Goal: Task Accomplishment & Management: Complete application form

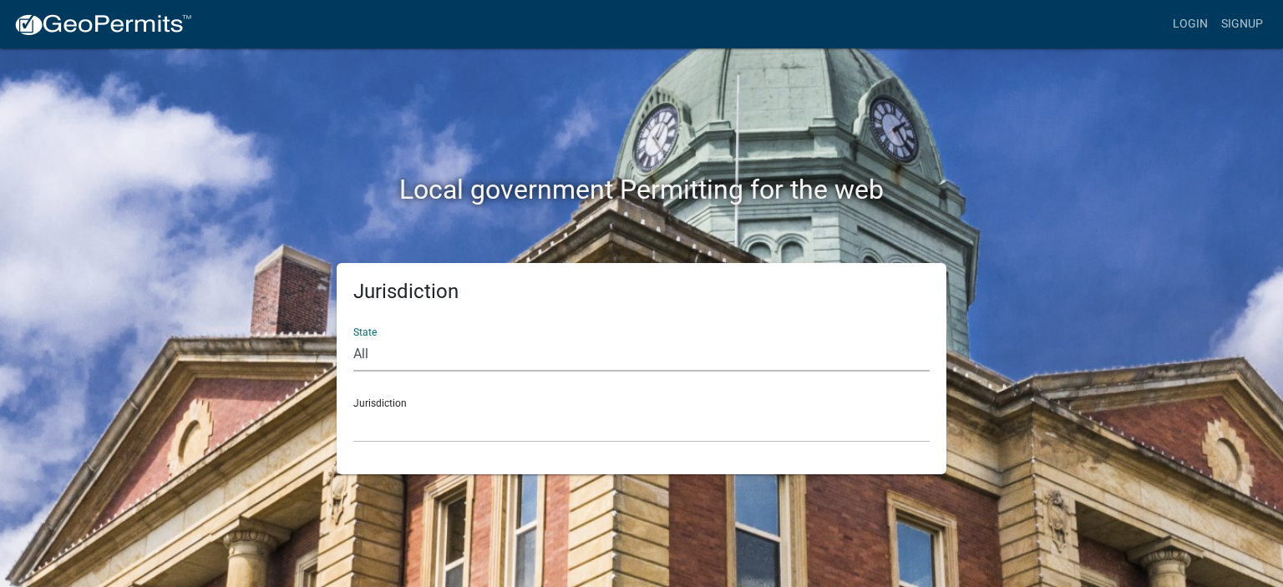
click at [372, 357] on select "All [US_STATE] [US_STATE] [US_STATE] [US_STATE] [US_STATE] [US_STATE] [US_STATE…" at bounding box center [641, 354] width 576 height 34
select select "[US_STATE]"
click at [353, 337] on select "All [US_STATE] [US_STATE] [US_STATE] [US_STATE] [US_STATE] [US_STATE] [US_STATE…" at bounding box center [641, 354] width 576 height 34
click at [389, 420] on select "City of [GEOGRAPHIC_DATA], [US_STATE] City of [GEOGRAPHIC_DATA], [US_STATE] Cit…" at bounding box center [641, 425] width 576 height 34
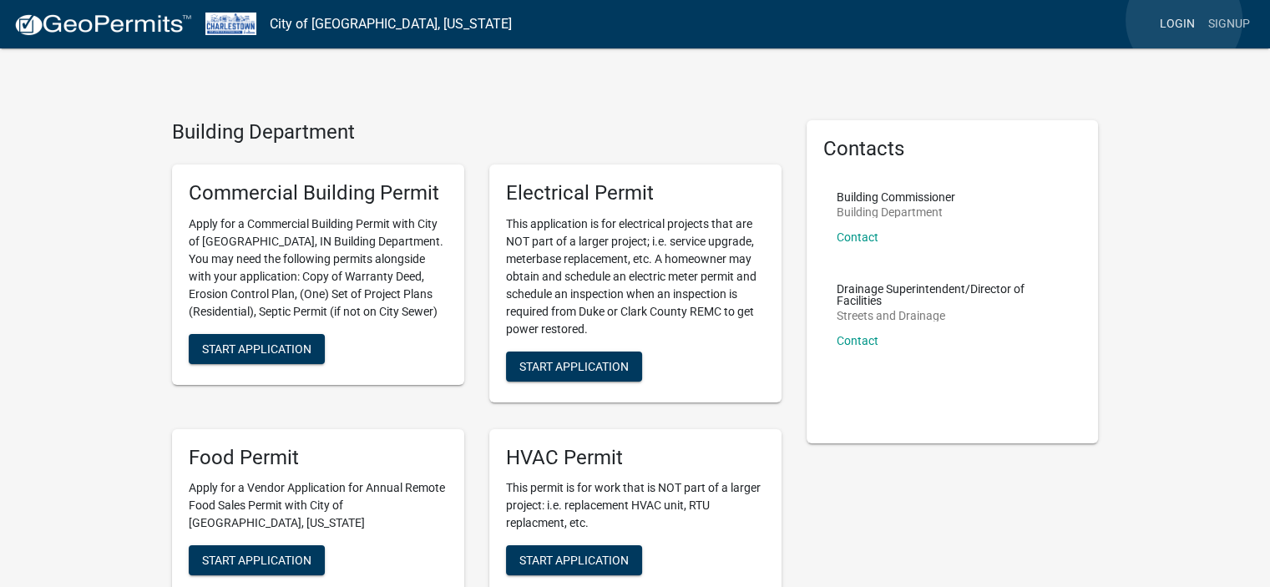
click at [1183, 20] on link "Login" at bounding box center [1177, 24] width 48 height 32
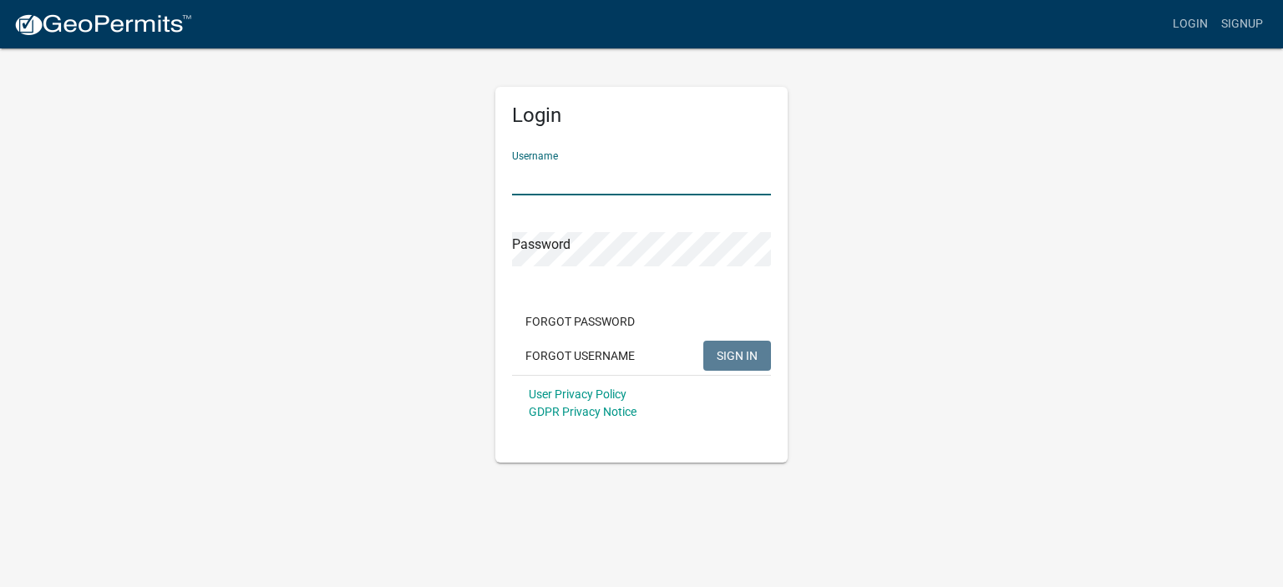
click at [551, 165] on input "Username" at bounding box center [641, 178] width 259 height 34
type input "Kycomfort"
click at [703, 341] on button "SIGN IN" at bounding box center [737, 356] width 68 height 30
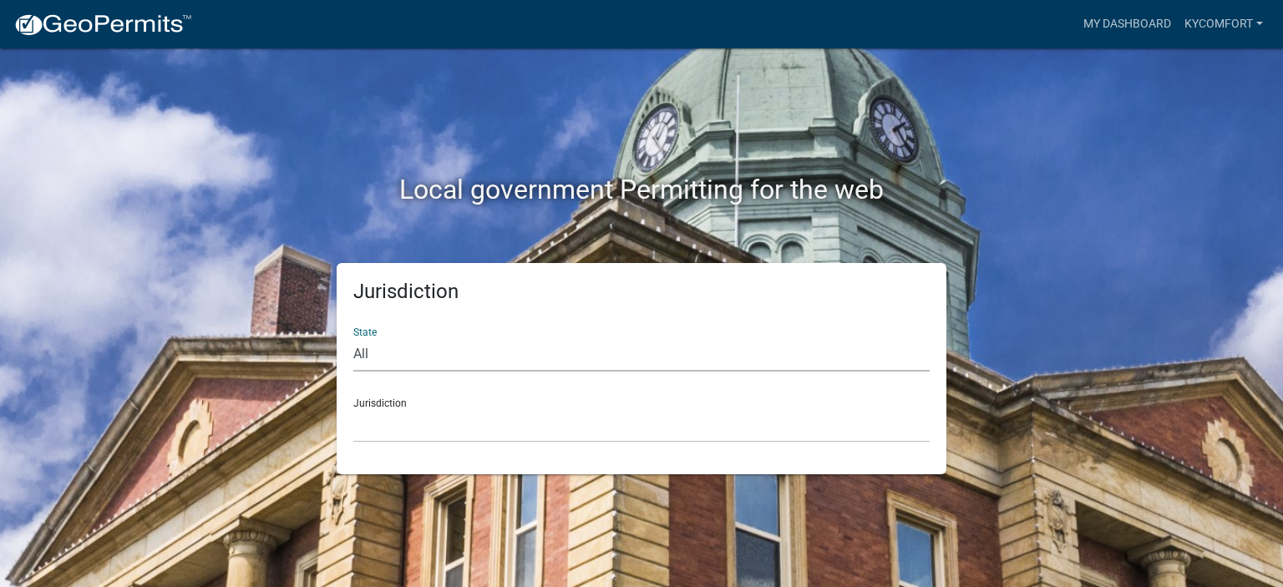
click at [482, 360] on select "All [US_STATE] [US_STATE] [US_STATE] [US_STATE] [US_STATE] [US_STATE] [US_STATE…" at bounding box center [641, 354] width 576 height 34
select select "[US_STATE]"
click at [353, 337] on select "All [US_STATE] [US_STATE] [US_STATE] [US_STATE] [US_STATE] [US_STATE] [US_STATE…" at bounding box center [641, 354] width 576 height 34
click at [411, 403] on div "Jurisdiction City of [GEOGRAPHIC_DATA], [US_STATE] City of [GEOGRAPHIC_DATA], […" at bounding box center [641, 414] width 576 height 58
click at [400, 428] on select "City of [GEOGRAPHIC_DATA], [US_STATE] City of [GEOGRAPHIC_DATA], [US_STATE] Cit…" at bounding box center [641, 425] width 576 height 34
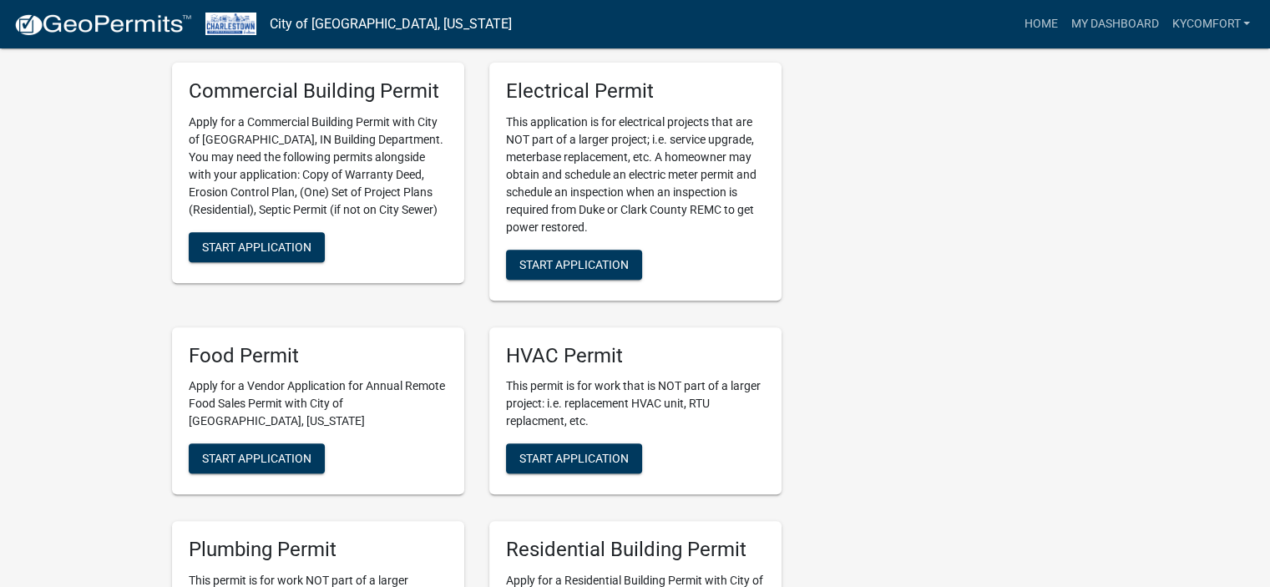
scroll to position [74, 0]
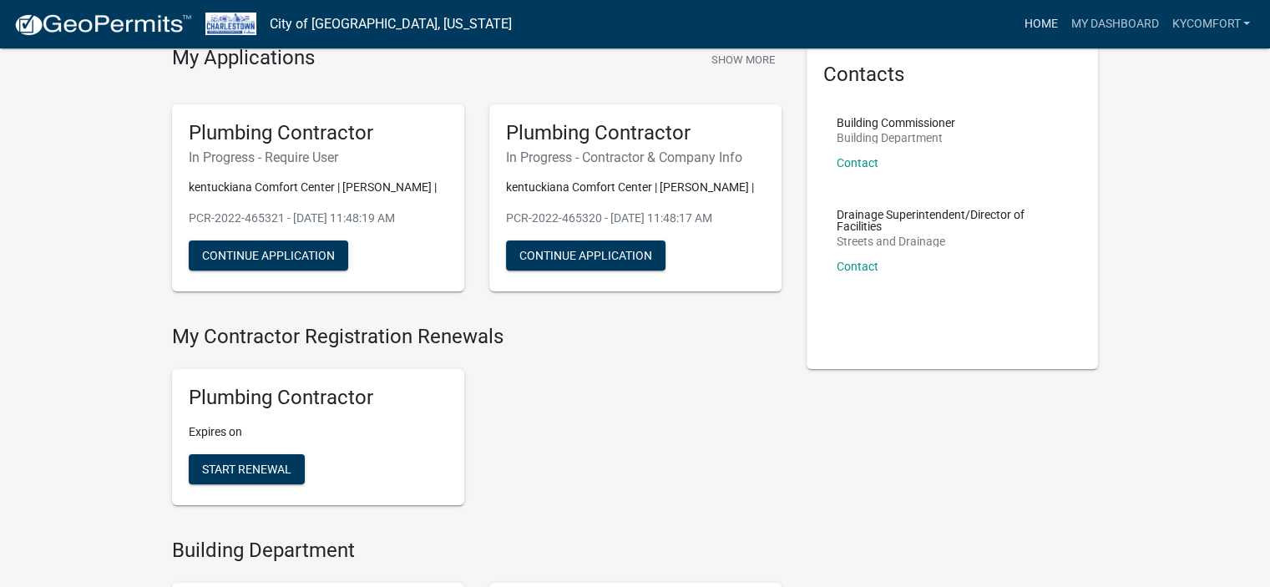
click at [1045, 19] on link "Home" at bounding box center [1040, 24] width 47 height 32
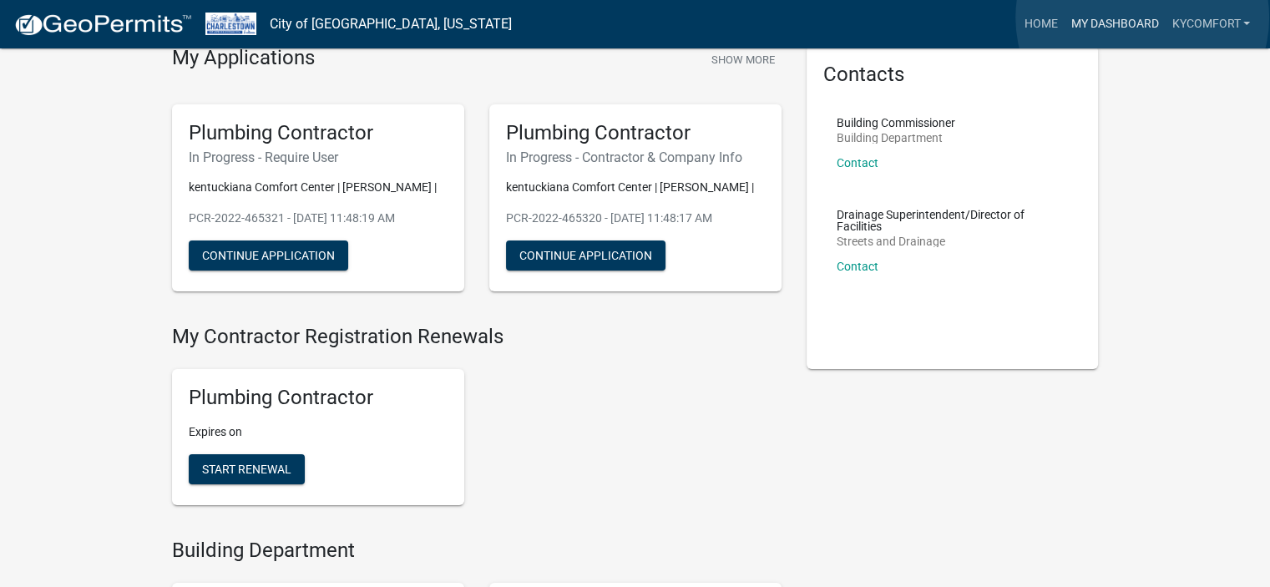
click at [1142, 18] on link "My Dashboard" at bounding box center [1114, 24] width 101 height 32
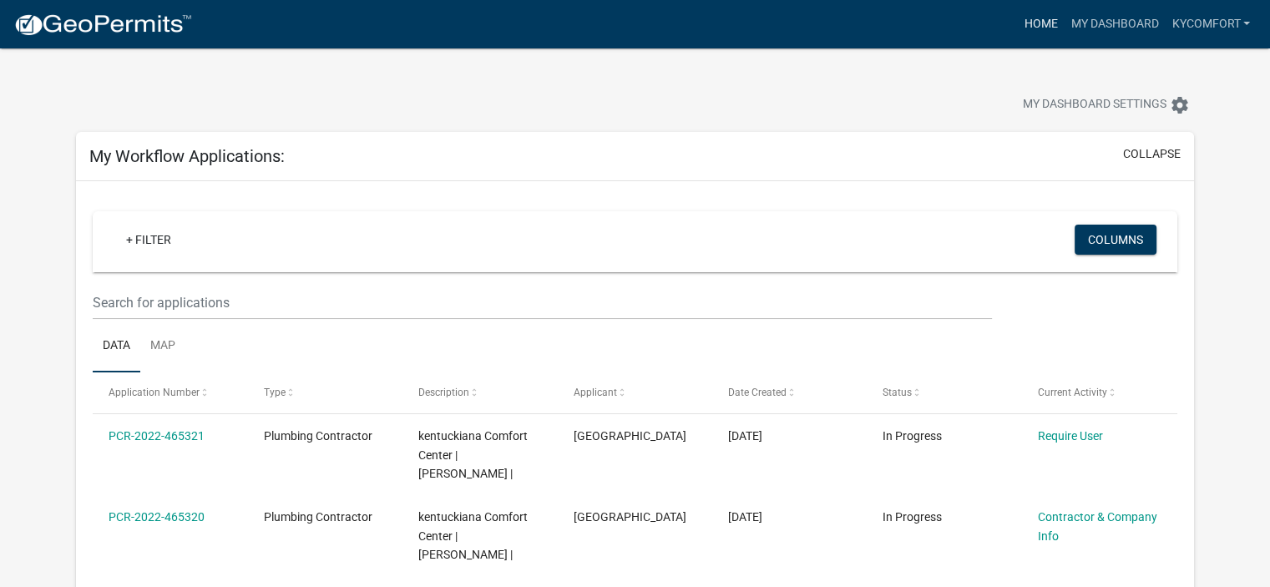
click at [1031, 22] on link "Home" at bounding box center [1040, 24] width 47 height 32
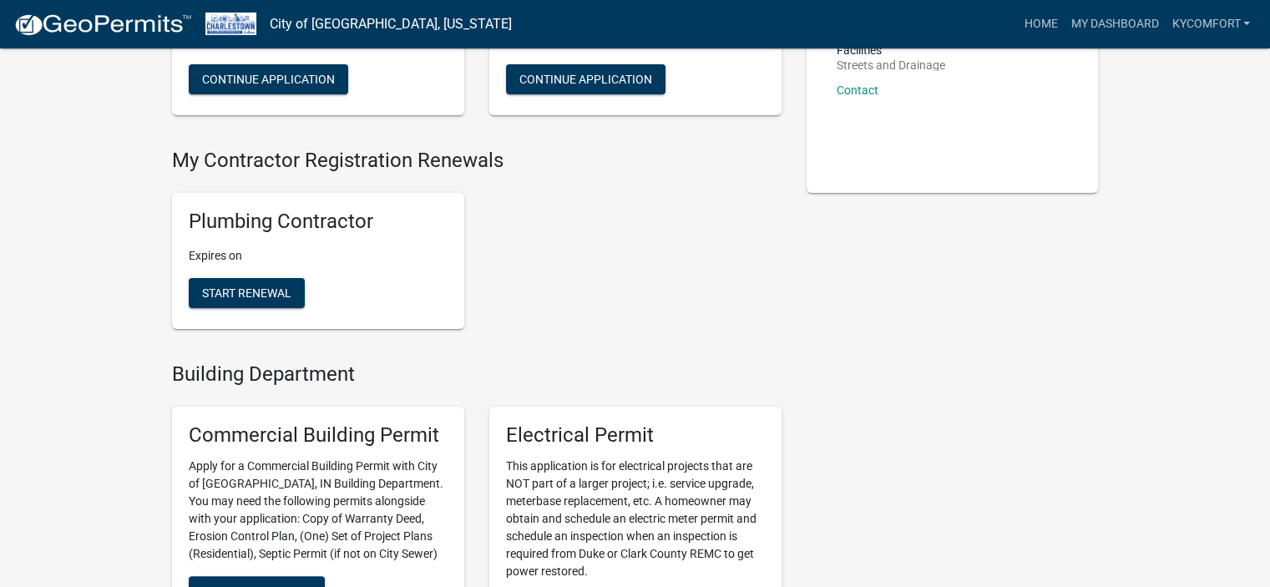
scroll to position [752, 0]
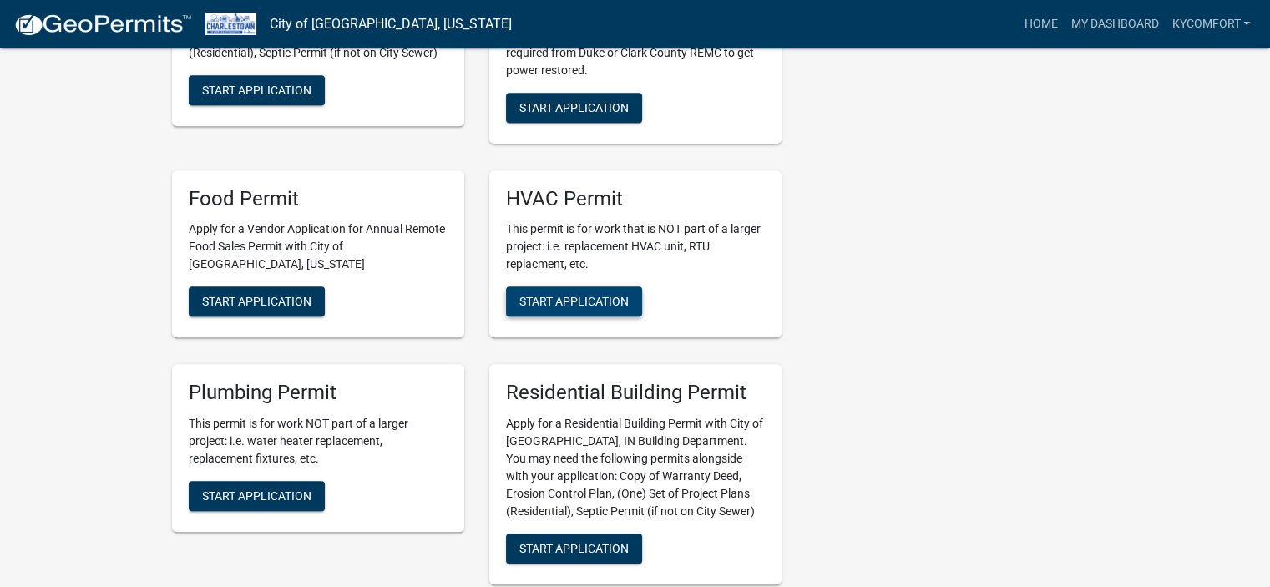
click at [591, 293] on button "Start Application" at bounding box center [574, 301] width 136 height 30
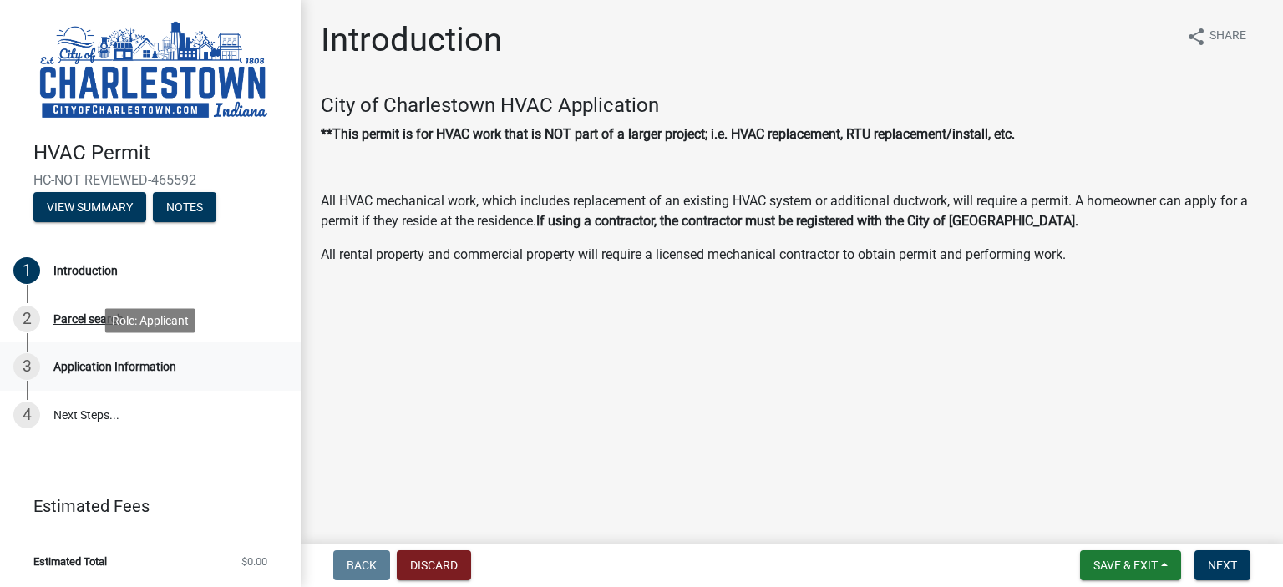
click at [87, 362] on div "Application Information" at bounding box center [114, 367] width 123 height 12
click at [99, 206] on button "View Summary" at bounding box center [89, 207] width 113 height 30
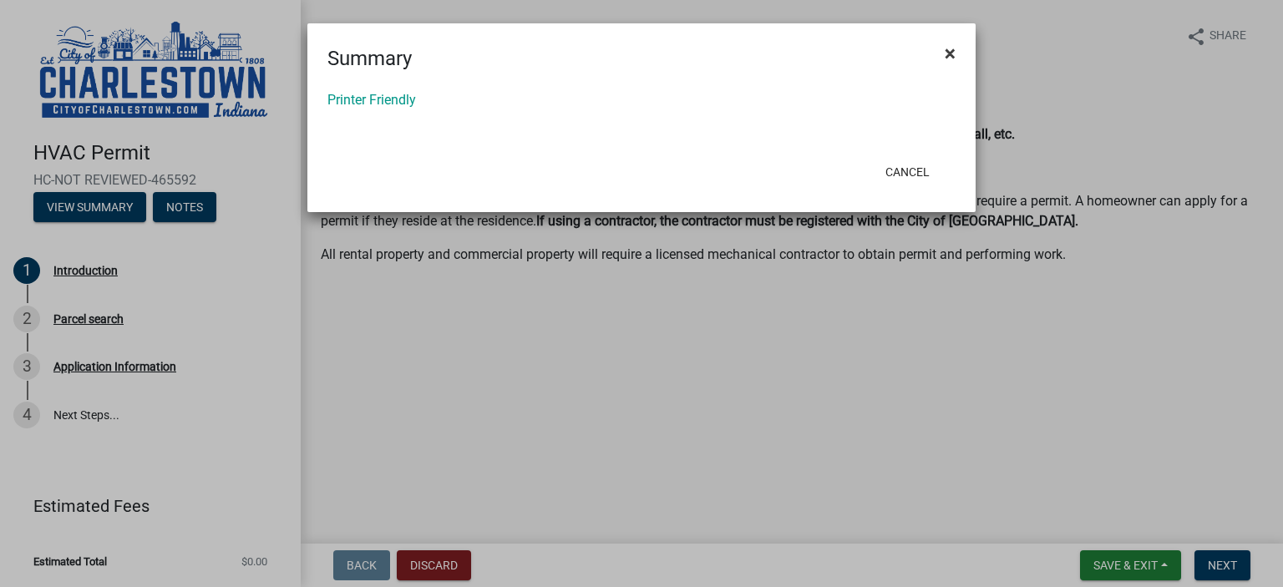
click at [949, 48] on span "×" at bounding box center [950, 53] width 11 height 23
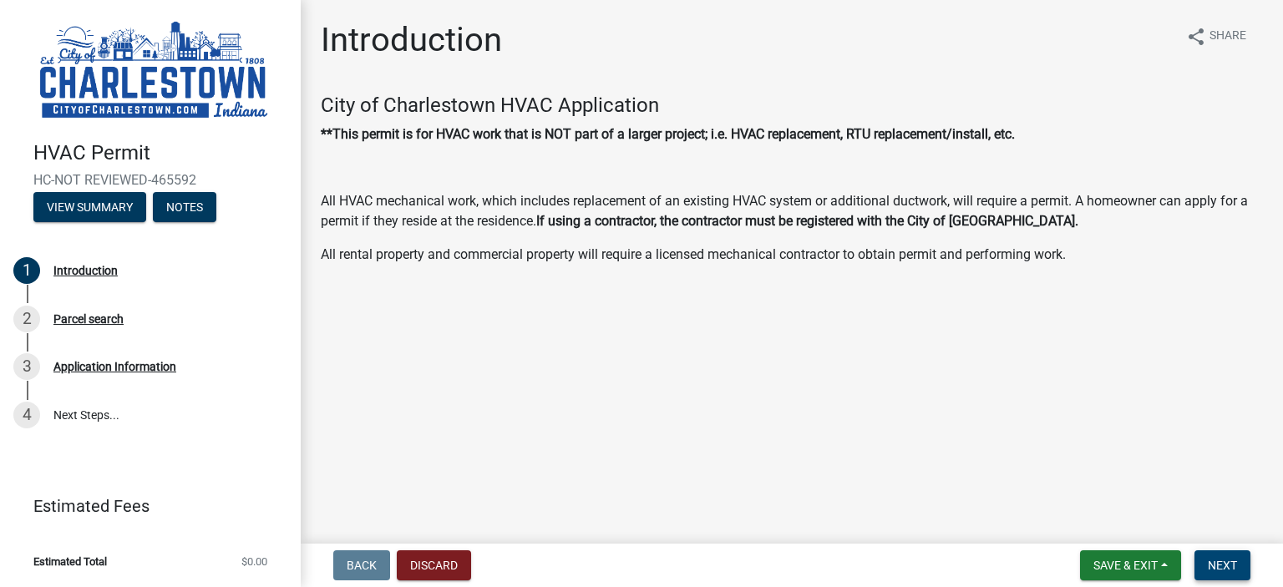
click at [1232, 567] on span "Next" at bounding box center [1222, 565] width 29 height 13
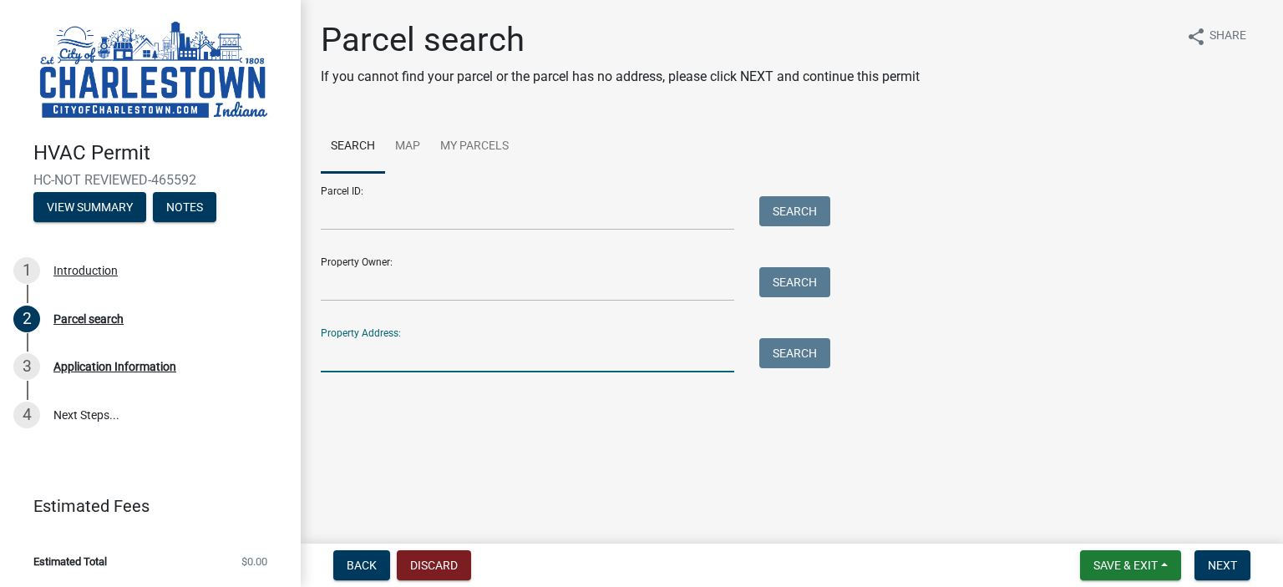
click at [404, 358] on input "Property Address:" at bounding box center [527, 355] width 413 height 34
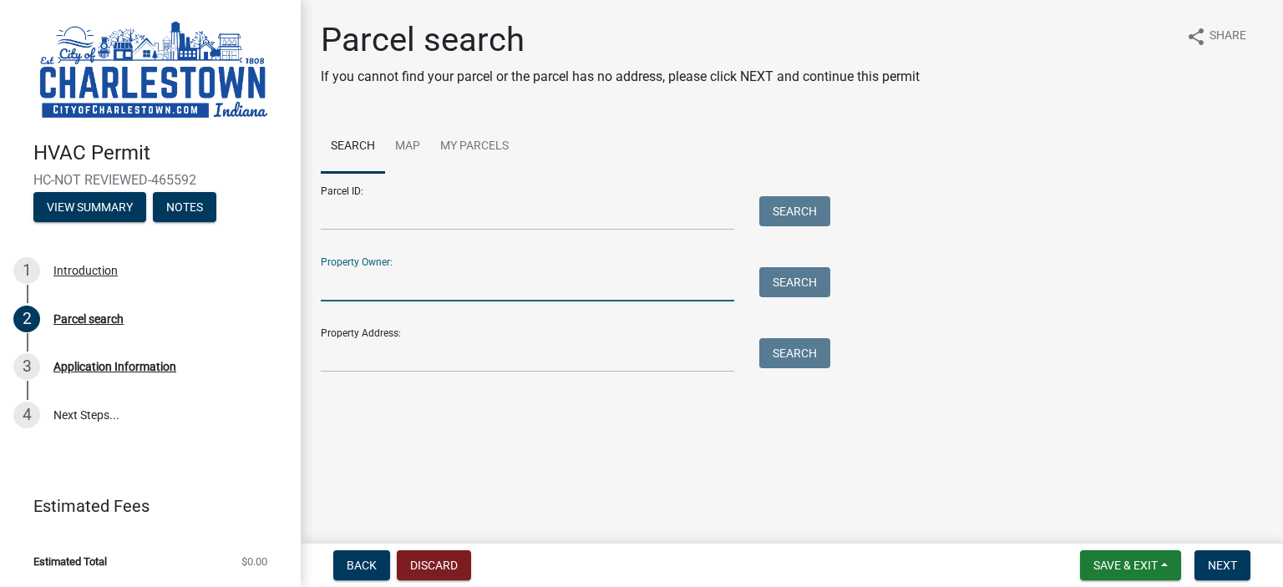
click at [401, 281] on input "Property Owner:" at bounding box center [527, 284] width 413 height 34
click at [418, 224] on input "Parcel ID:" at bounding box center [527, 213] width 413 height 34
click at [410, 145] on link "Map" at bounding box center [407, 146] width 45 height 53
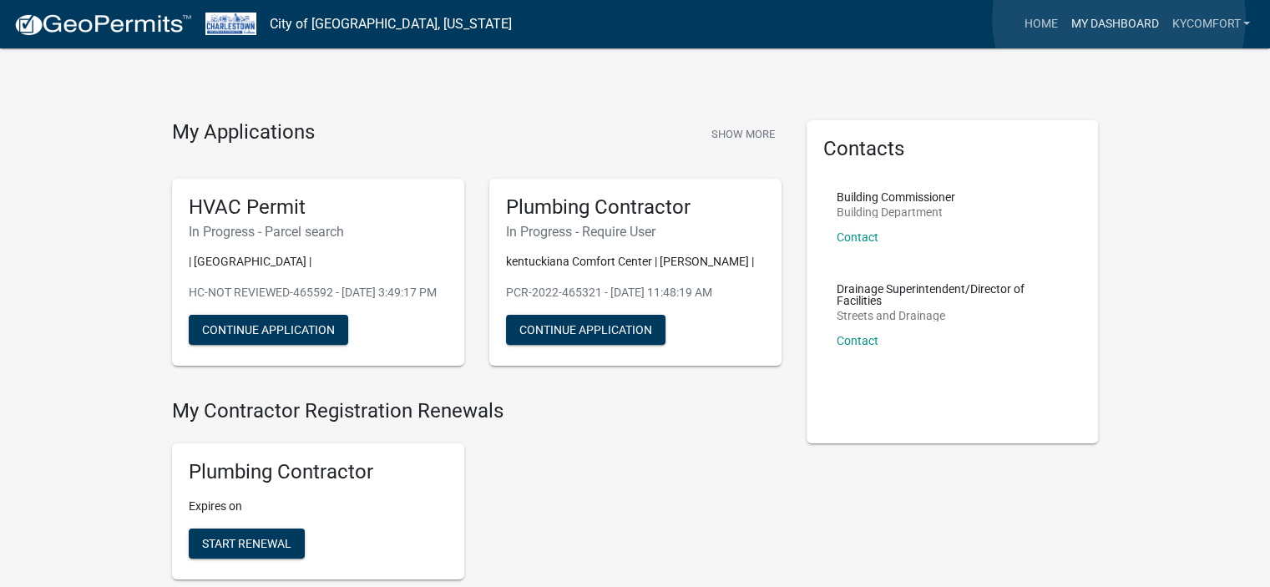
click at [1119, 19] on link "My Dashboard" at bounding box center [1114, 24] width 101 height 32
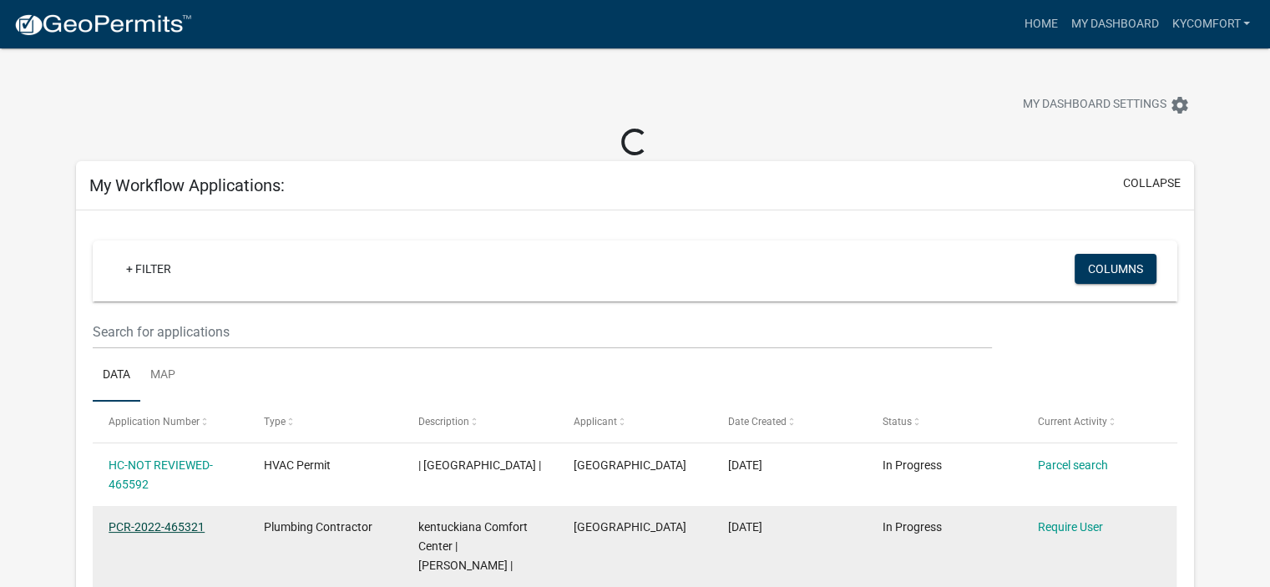
click at [163, 521] on link "PCR-2022-465321" at bounding box center [157, 526] width 96 height 13
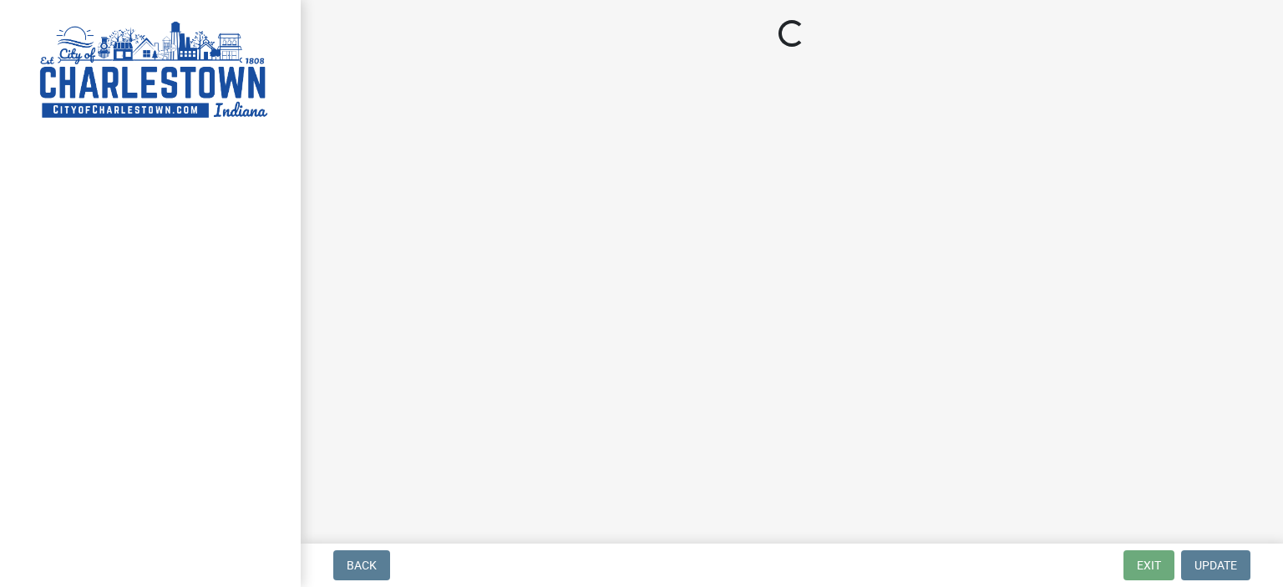
select select "KY"
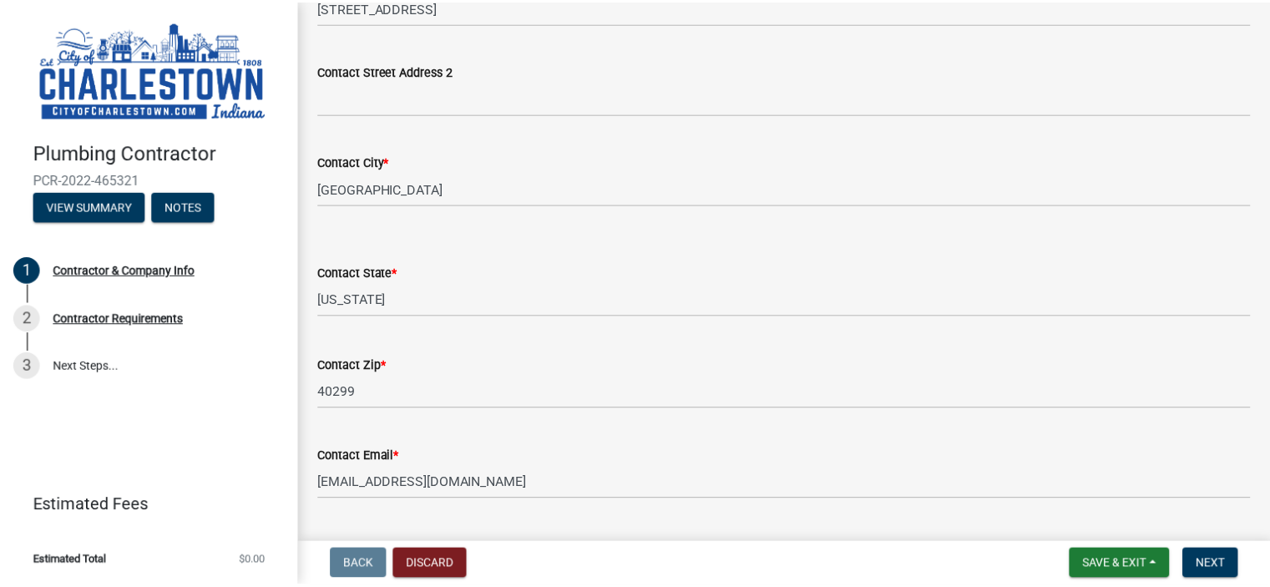
scroll to position [501, 0]
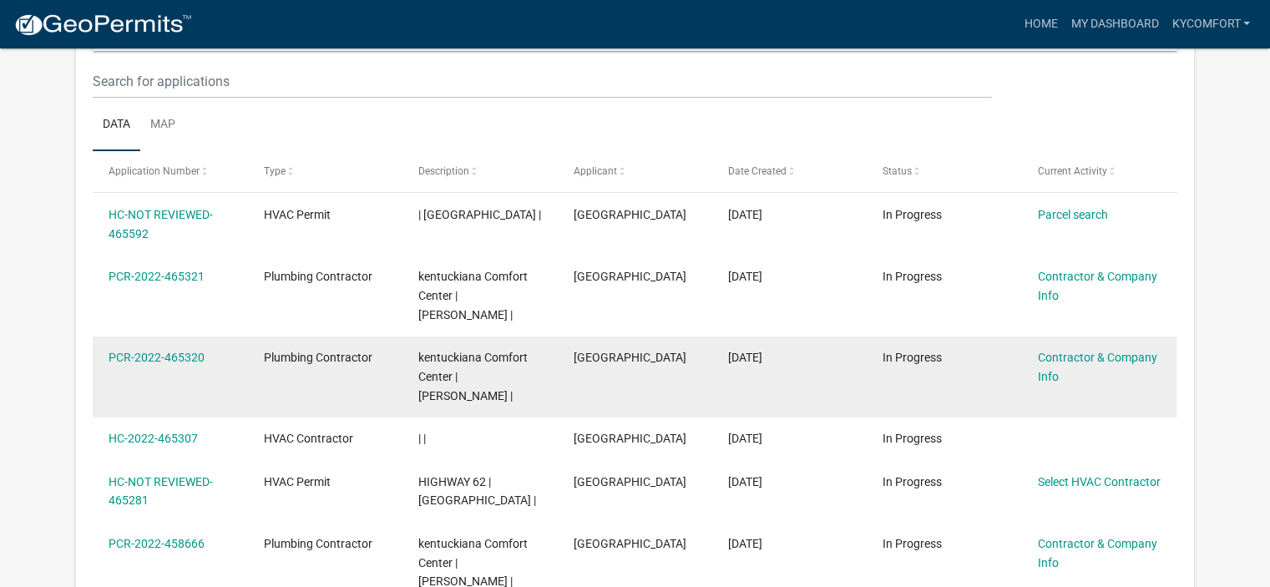
scroll to position [221, 0]
click at [147, 351] on link "PCR-2022-465320" at bounding box center [157, 357] width 96 height 13
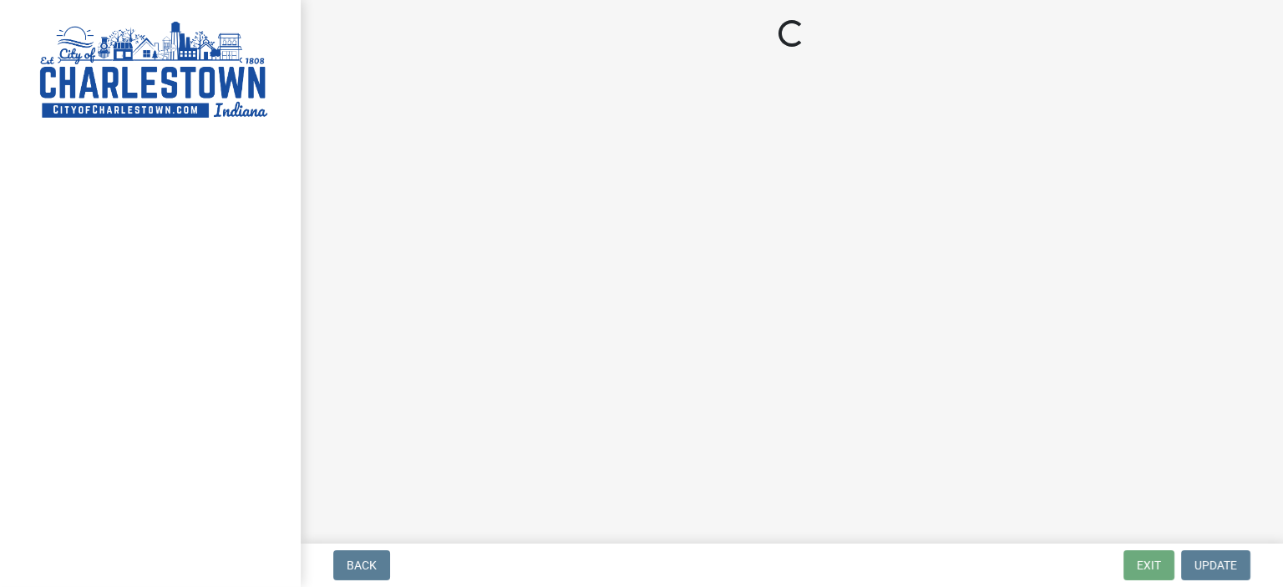
select select "KY"
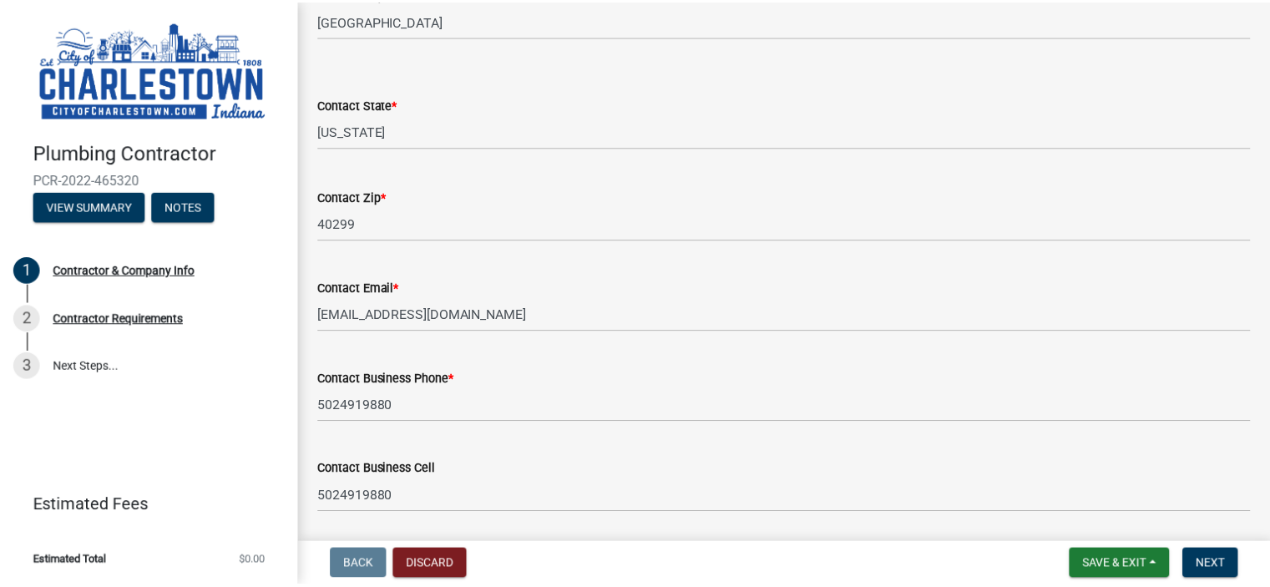
scroll to position [501, 0]
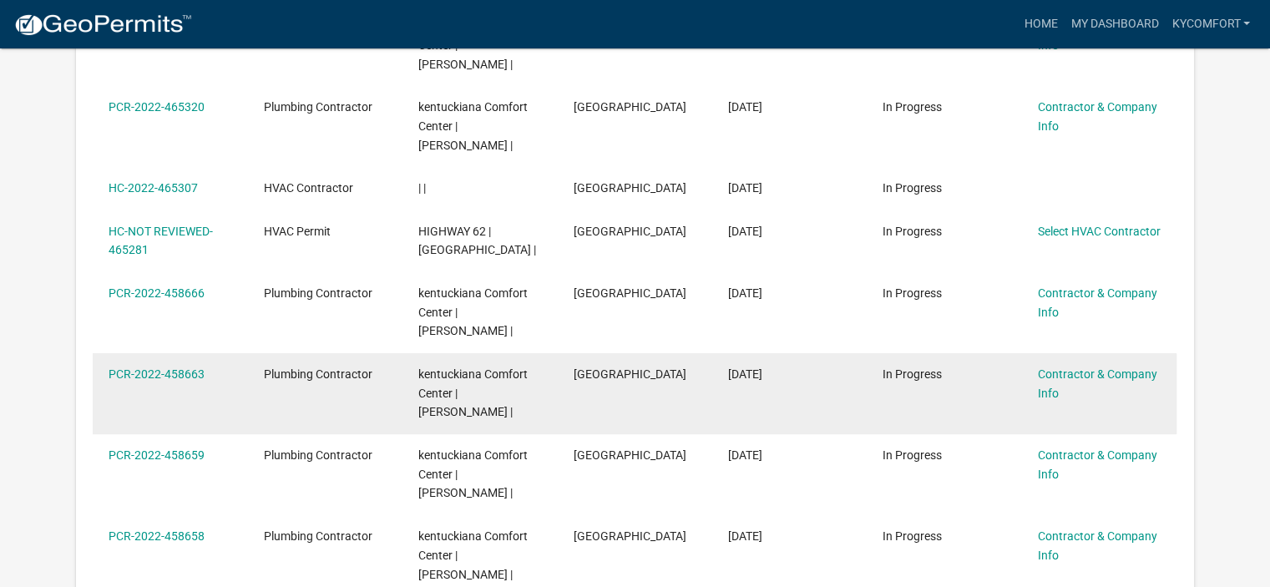
scroll to position [722, 0]
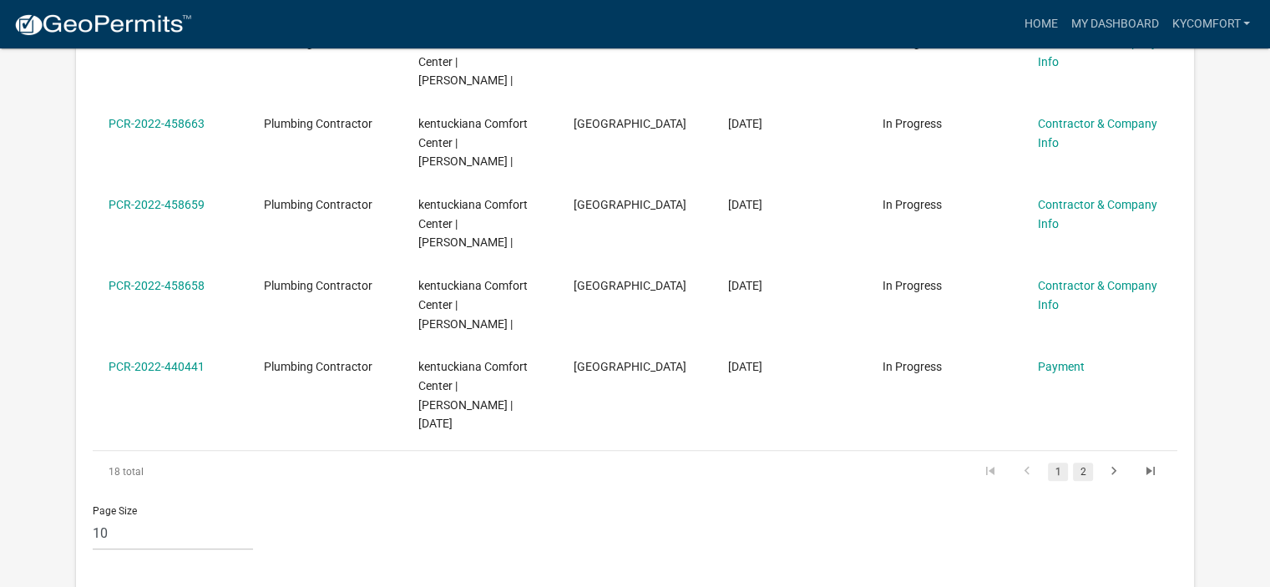
click at [1085, 463] on link "2" at bounding box center [1083, 472] width 20 height 18
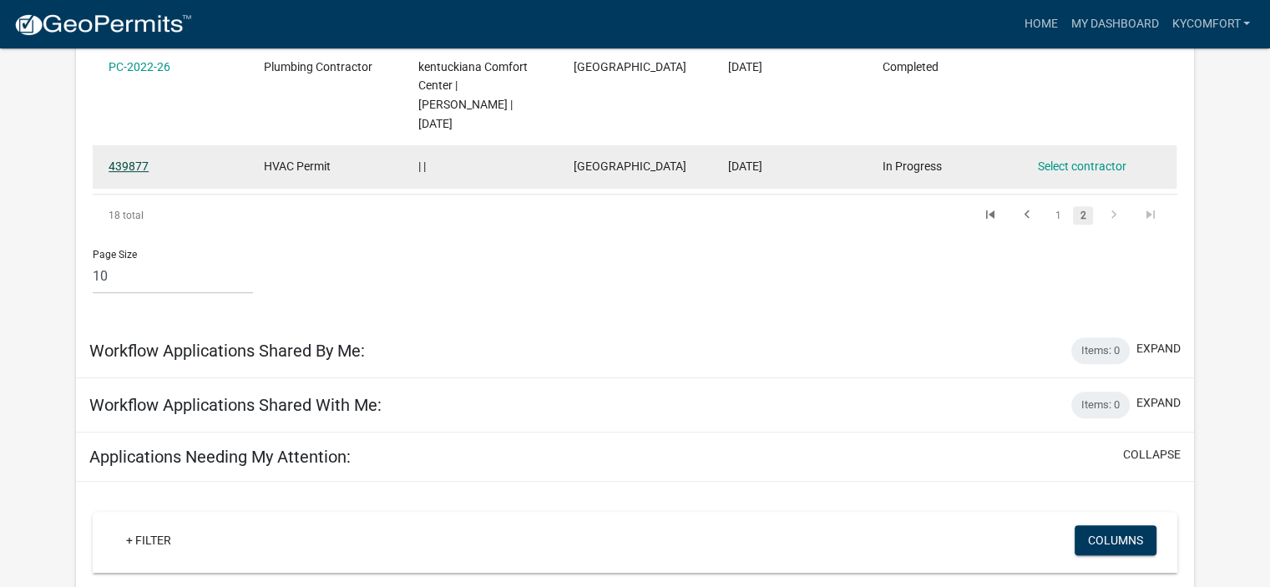
click at [130, 166] on link "439877" at bounding box center [129, 166] width 40 height 13
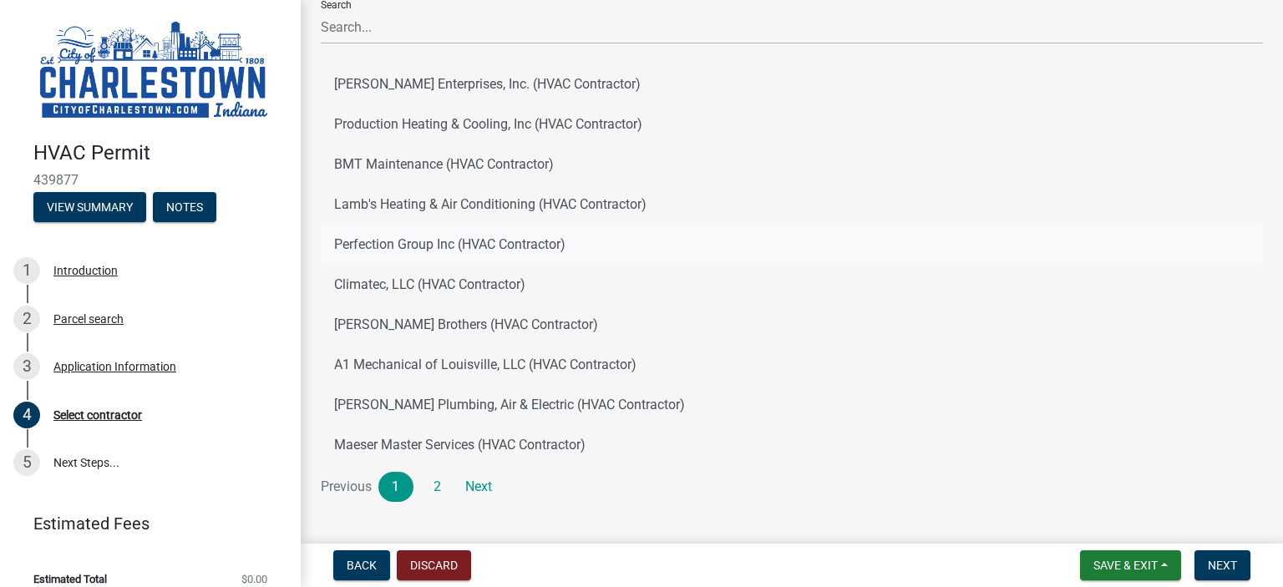
scroll to position [137, 0]
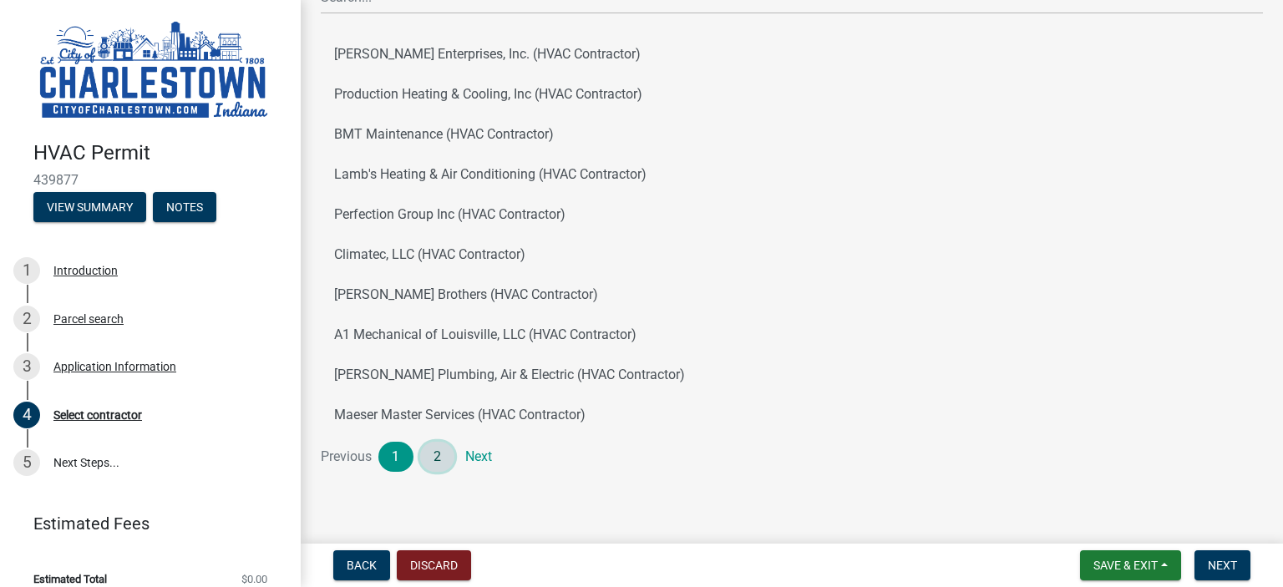
click at [435, 455] on link "2" at bounding box center [437, 457] width 35 height 30
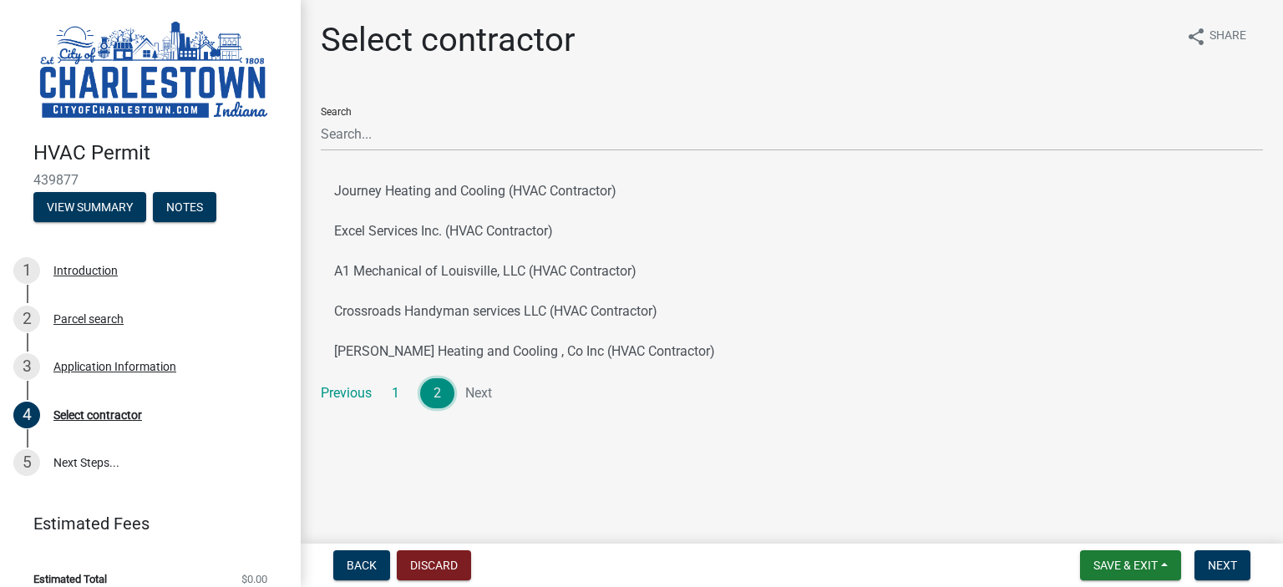
scroll to position [0, 0]
click at [390, 389] on link "1" at bounding box center [395, 393] width 35 height 30
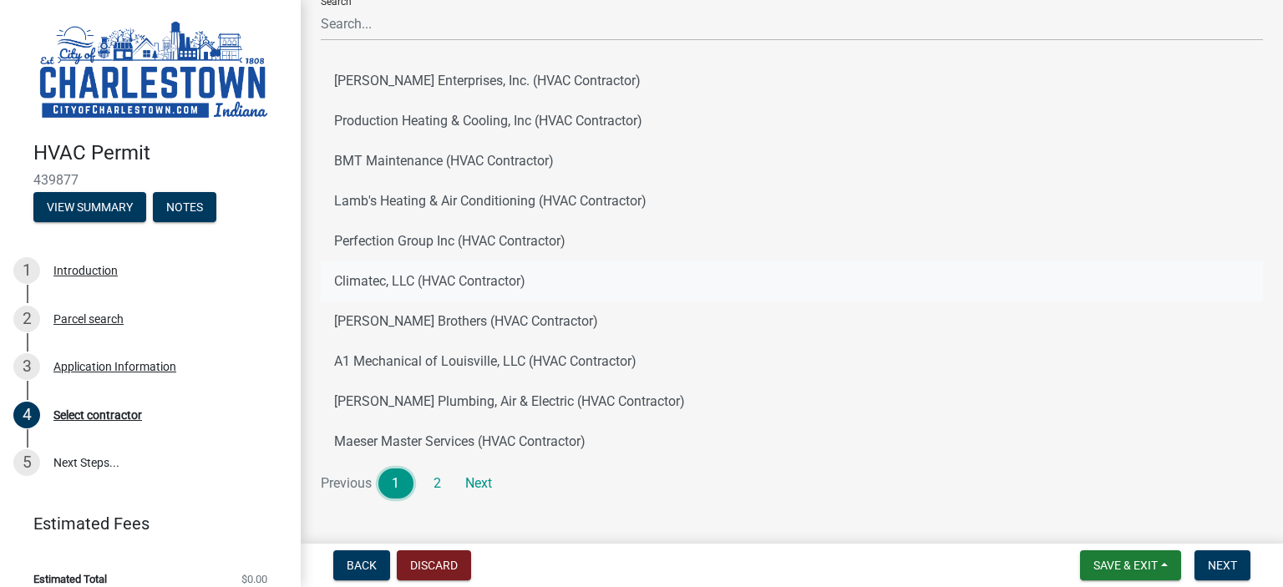
scroll to position [137, 0]
